Goal: Find specific page/section: Find specific page/section

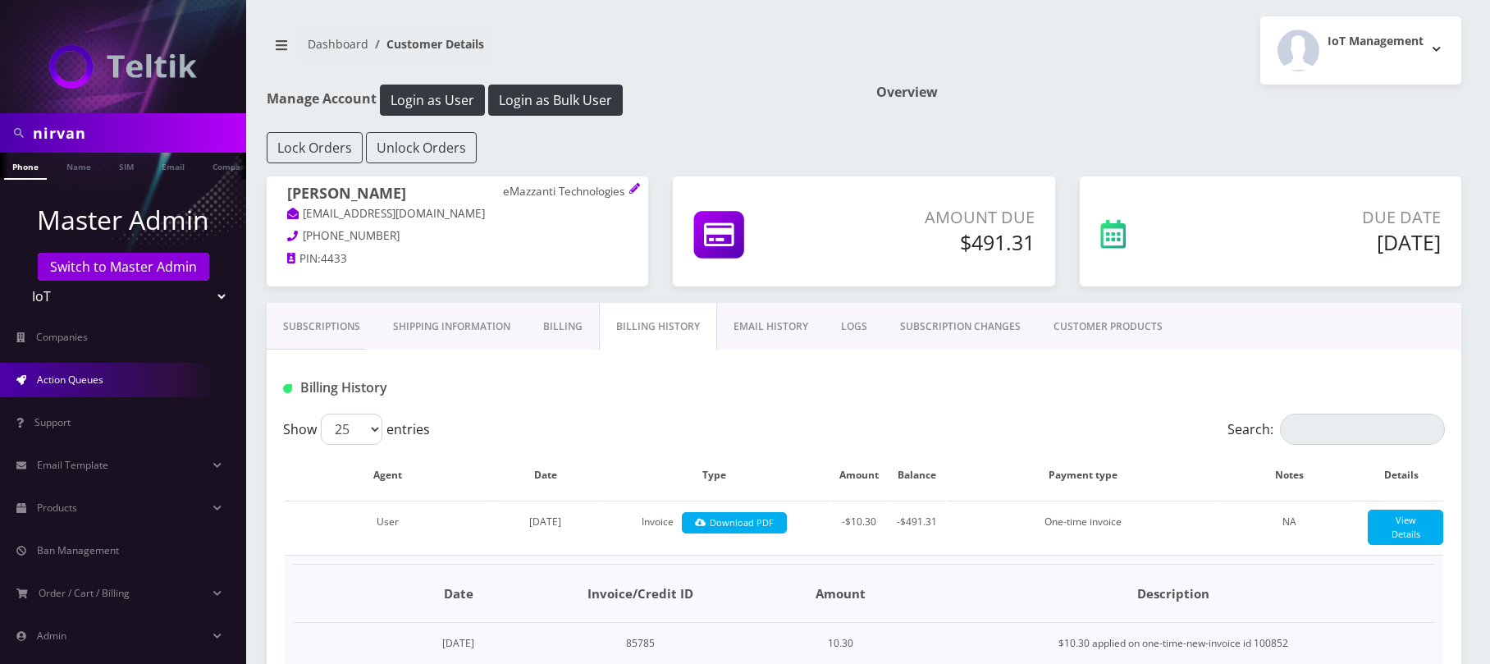
click at [103, 391] on link "Action Queues" at bounding box center [123, 380] width 246 height 34
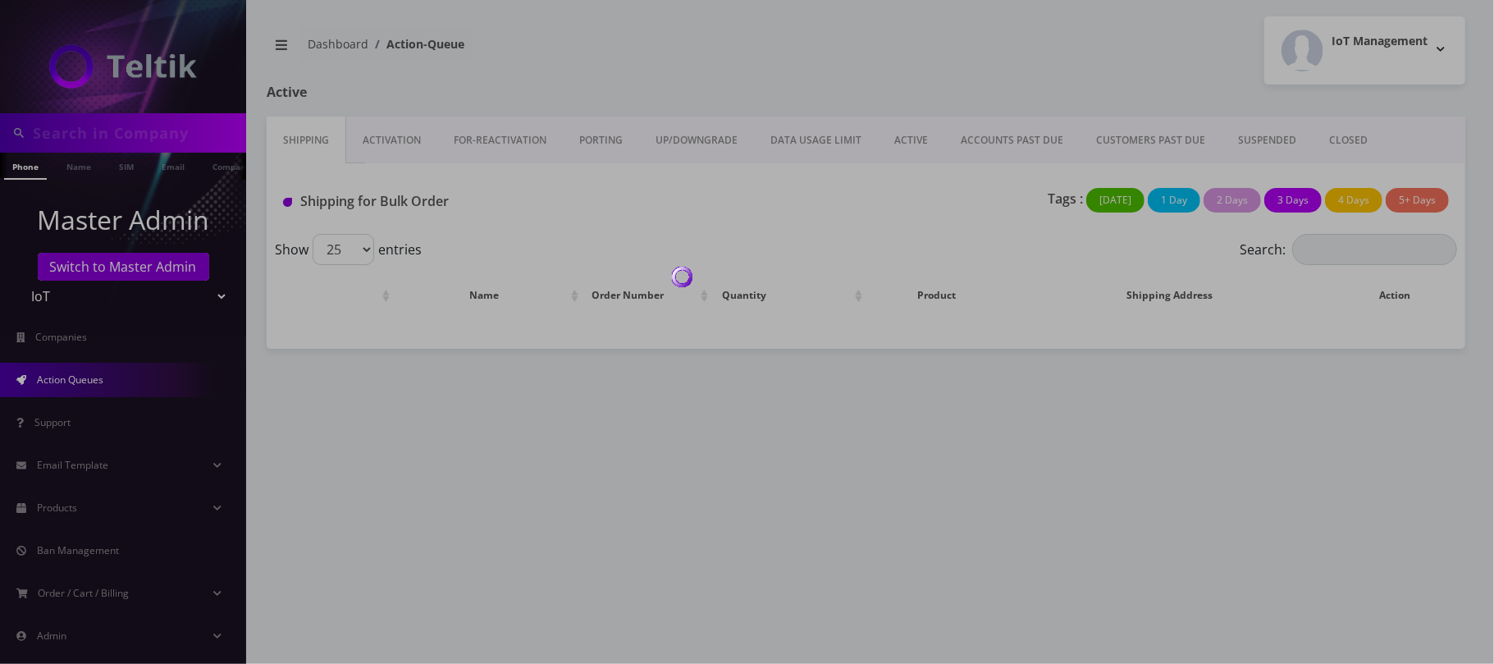
type input "nirvan"
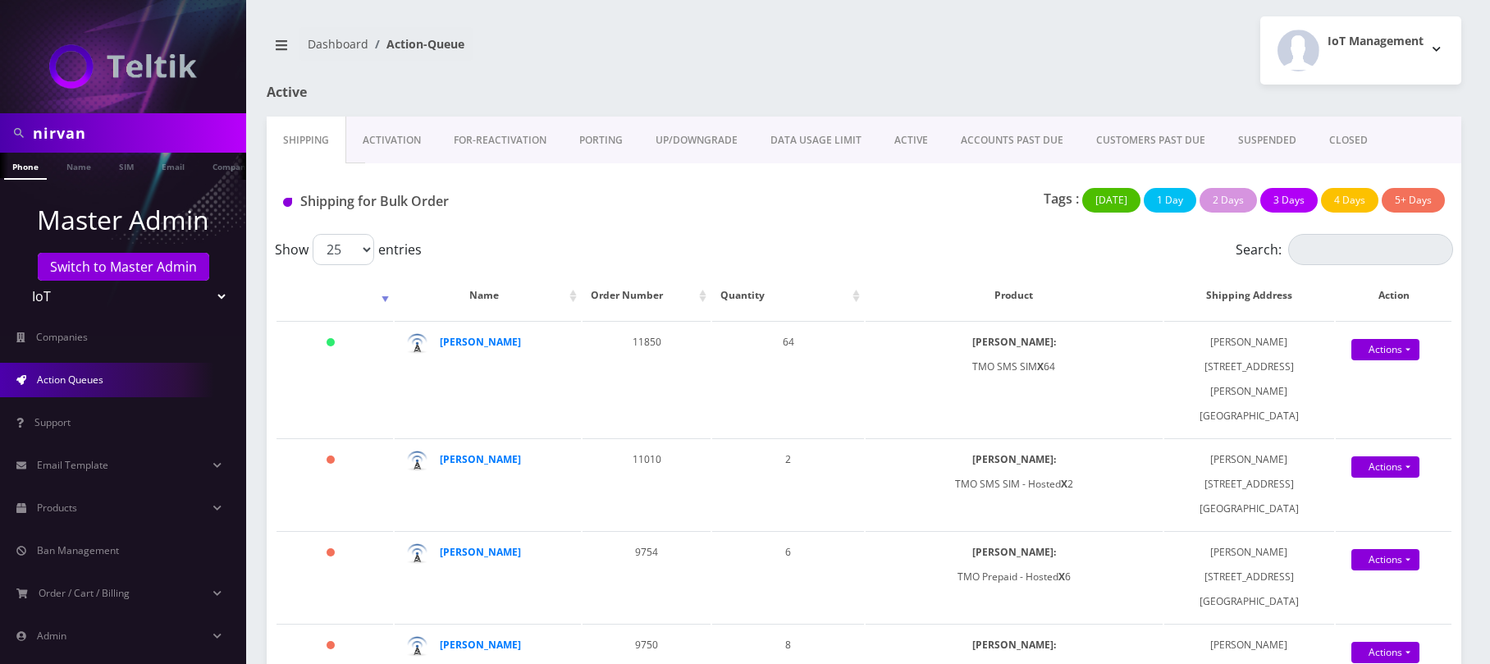
click at [392, 138] on link "Activation" at bounding box center [391, 140] width 91 height 48
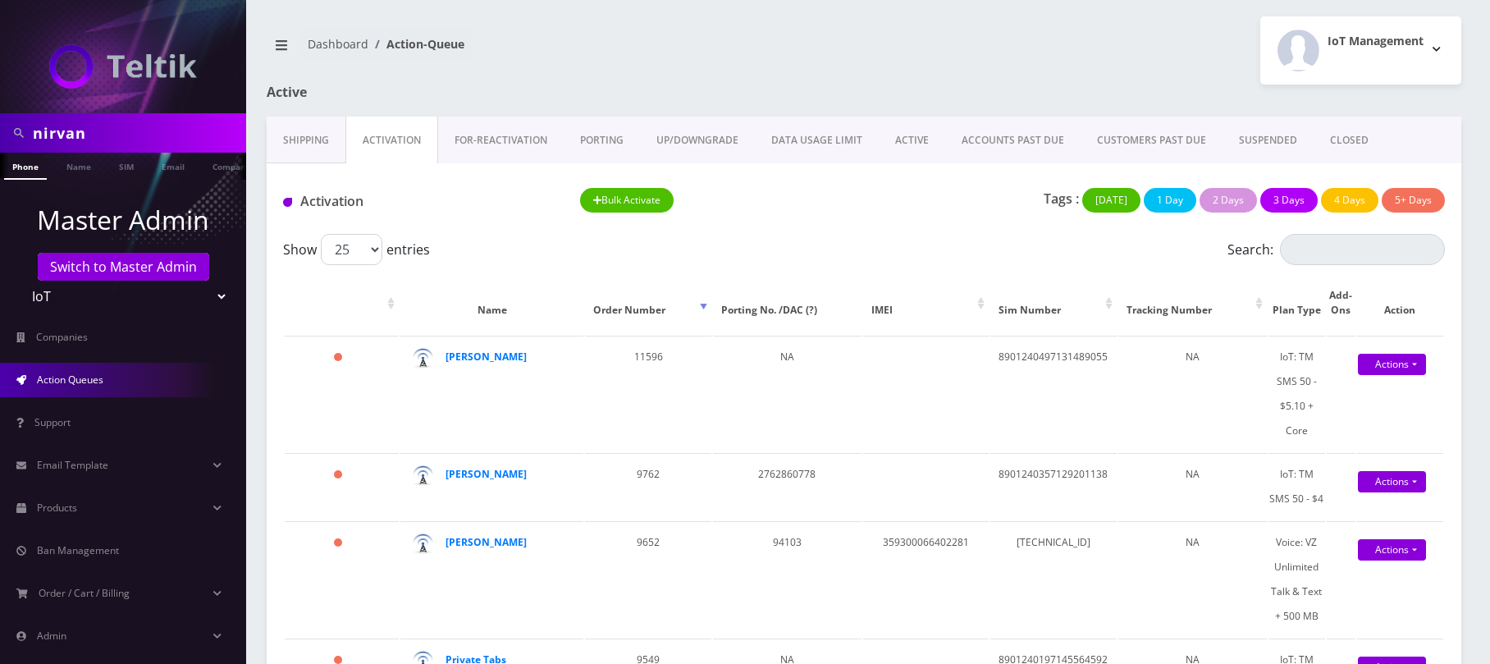
click at [302, 142] on link "Shipping" at bounding box center [306, 140] width 79 height 48
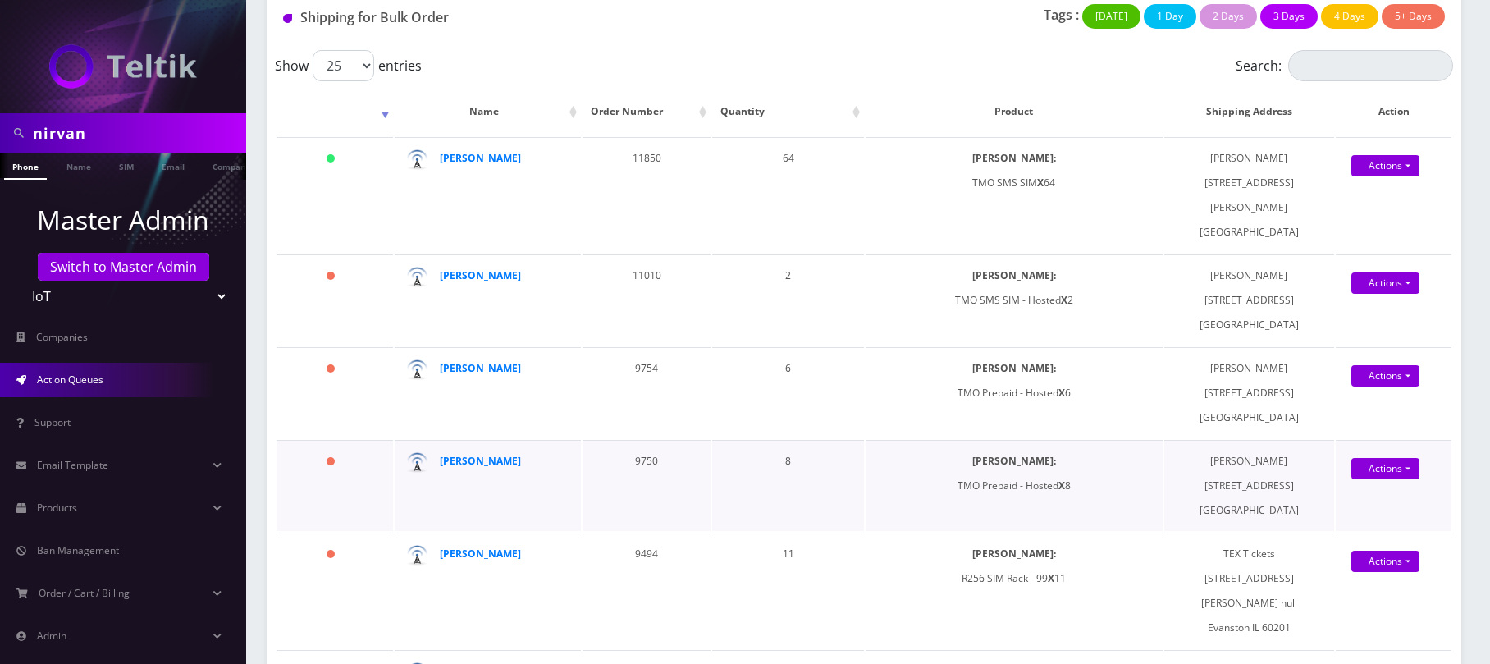
scroll to position [218, 0]
